Goal: Task Accomplishment & Management: Use online tool/utility

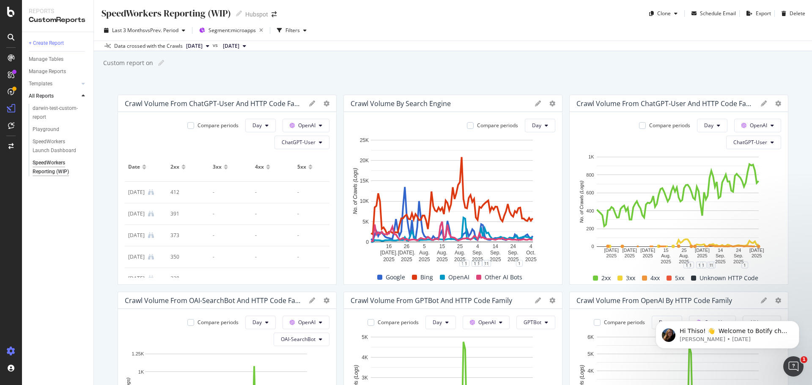
click at [14, 340] on icon at bounding box center [11, 351] width 8 height 8
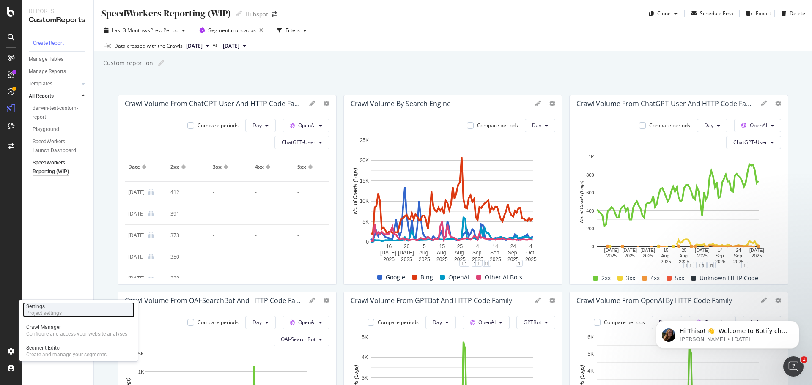
click at [52, 306] on div "Settings" at bounding box center [44, 306] width 36 height 7
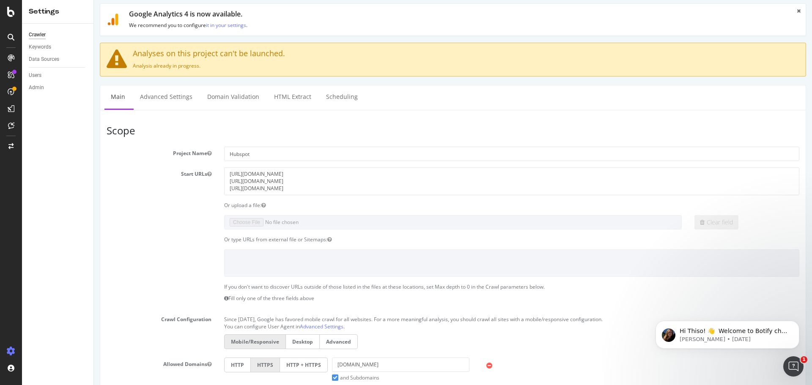
scroll to position [16, 0]
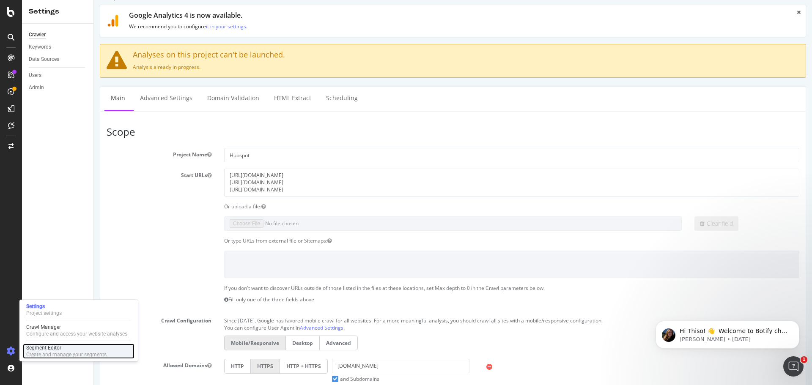
click at [68, 340] on div "Create and manage your segments" at bounding box center [66, 354] width 80 height 7
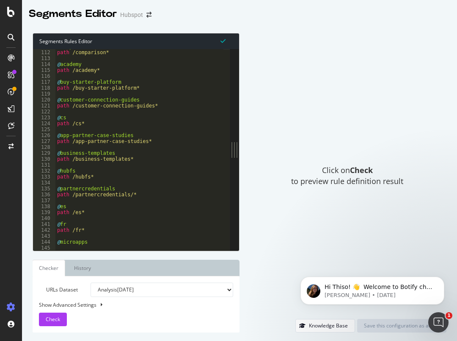
scroll to position [659, 0]
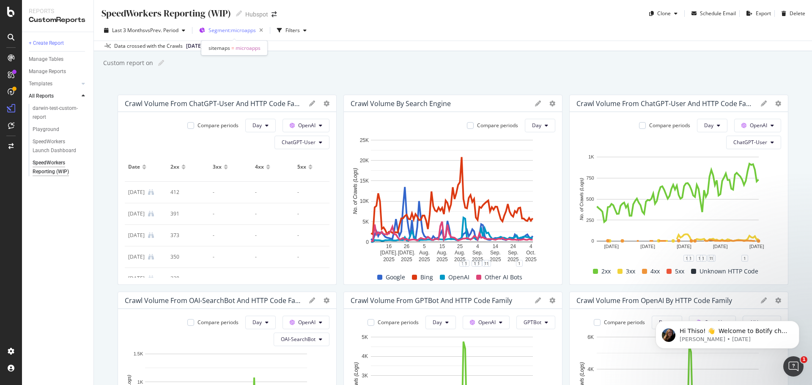
click at [234, 30] on span "Segment: microapps" at bounding box center [232, 30] width 47 height 7
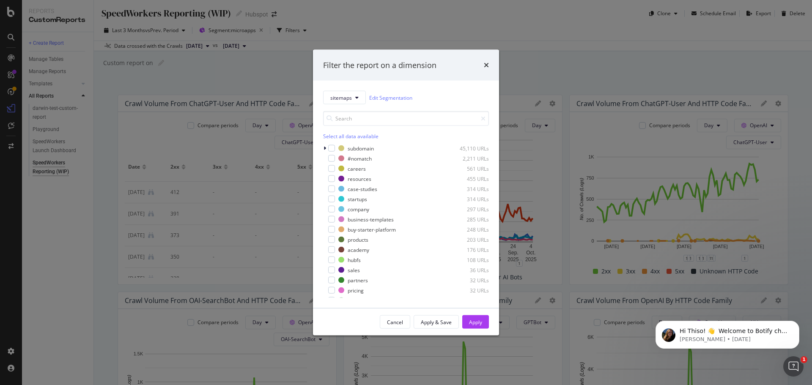
click at [456, 41] on div "Filter the report on a dimension sitemaps Edit Segmentation Select all data ava…" at bounding box center [406, 192] width 812 height 385
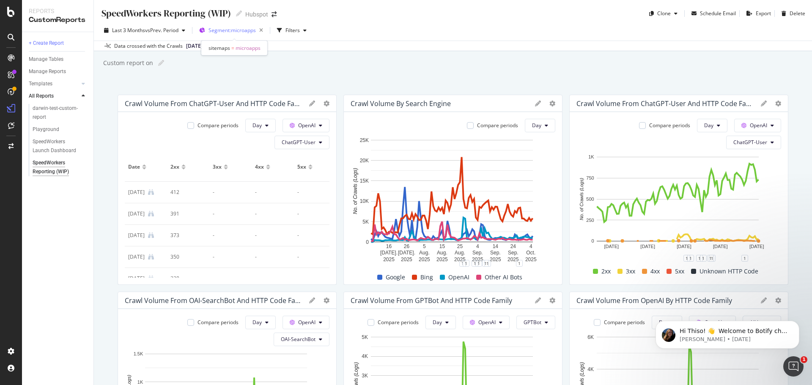
click at [223, 32] on span "Segment: microapps" at bounding box center [232, 30] width 47 height 7
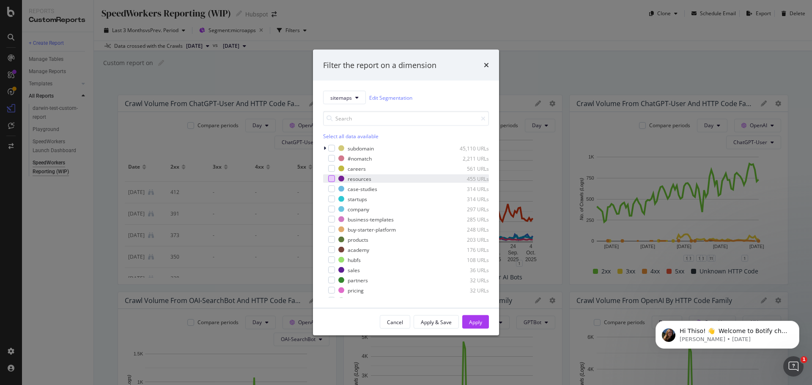
click at [332, 178] on div "modal" at bounding box center [331, 179] width 7 height 7
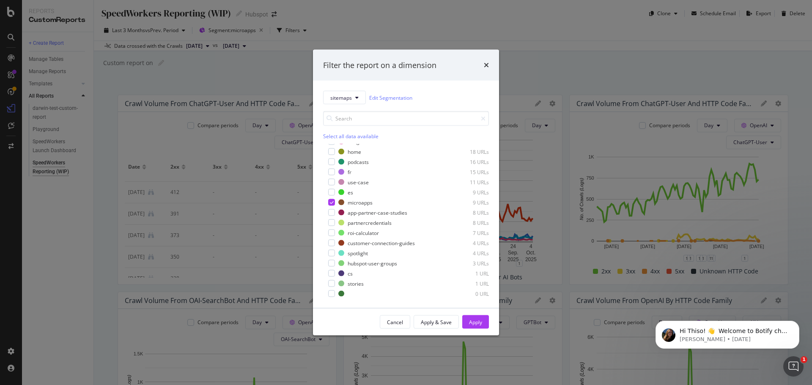
scroll to position [179, 0]
click at [332, 202] on icon "modal" at bounding box center [332, 202] width 4 height 4
click at [368, 220] on div "business-templates" at bounding box center [371, 219] width 46 height 7
click at [456, 323] on div "Apply" at bounding box center [475, 322] width 13 height 7
